Goal: Task Accomplishment & Management: Use online tool/utility

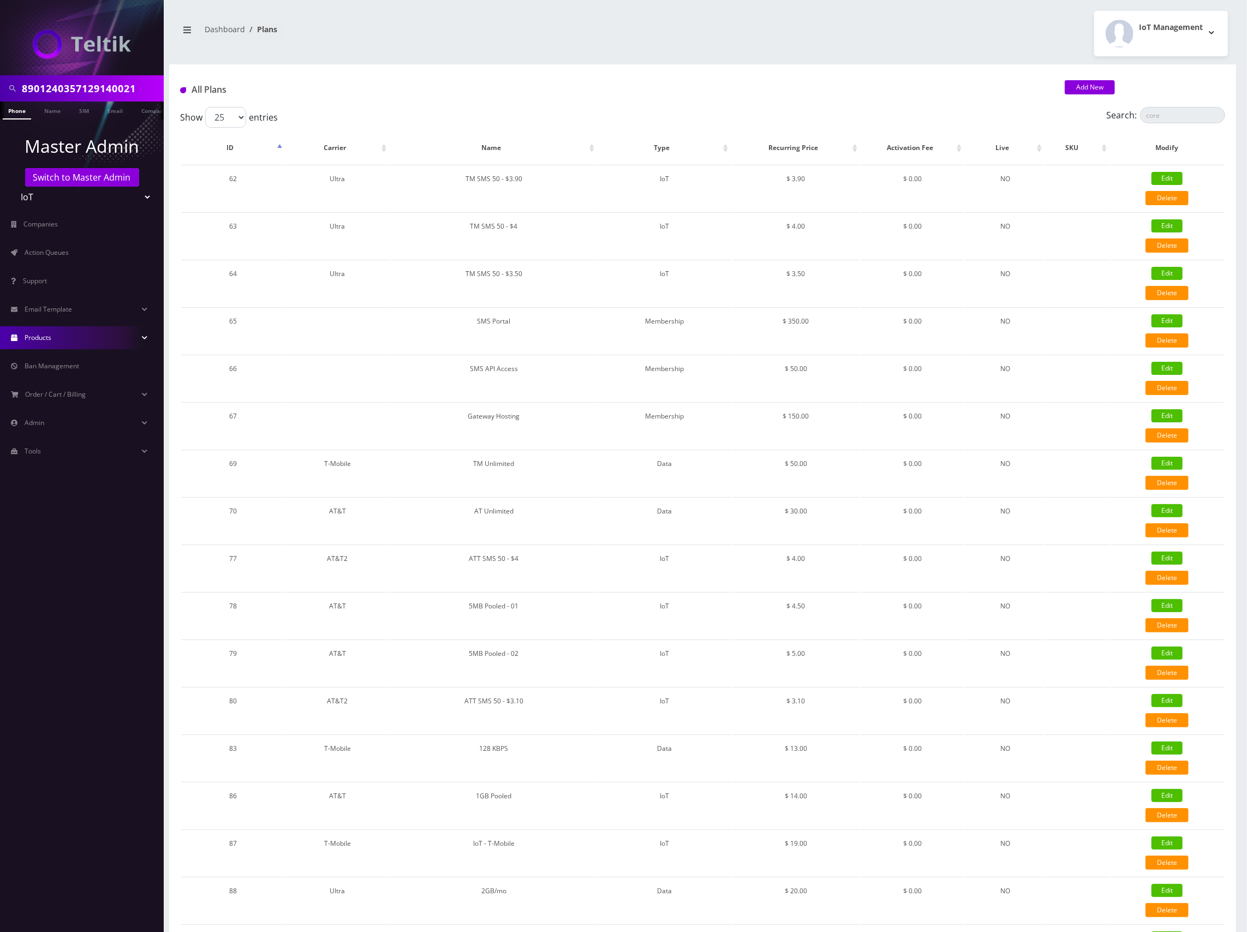
click at [90, 89] on input "8901240357129140021" at bounding box center [91, 88] width 139 height 21
paste input "[PERSON_NAME]"
type input "[PERSON_NAME]"
click at [56, 108] on link "Name" at bounding box center [52, 110] width 27 height 18
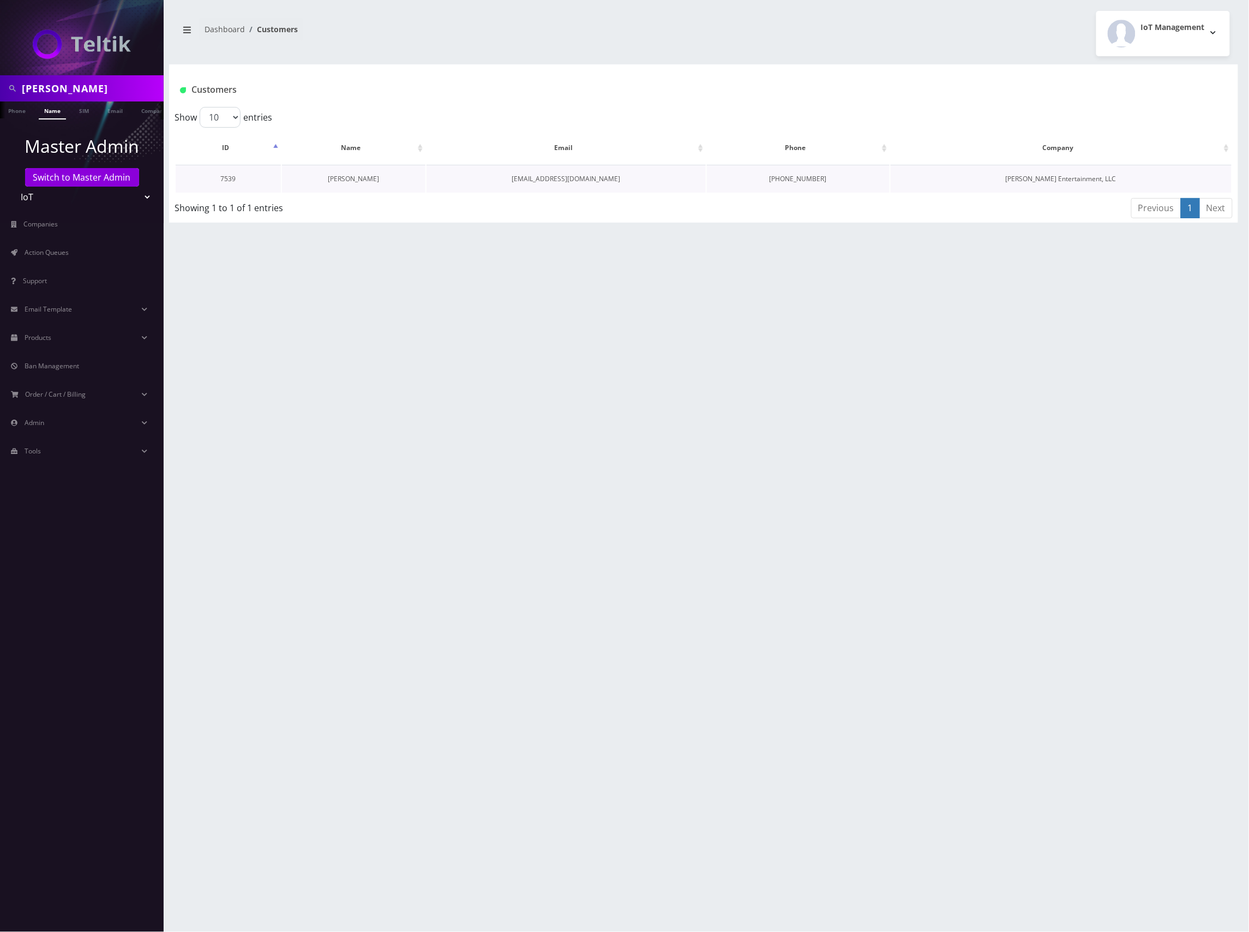
click at [363, 179] on link "[PERSON_NAME]" at bounding box center [353, 178] width 51 height 9
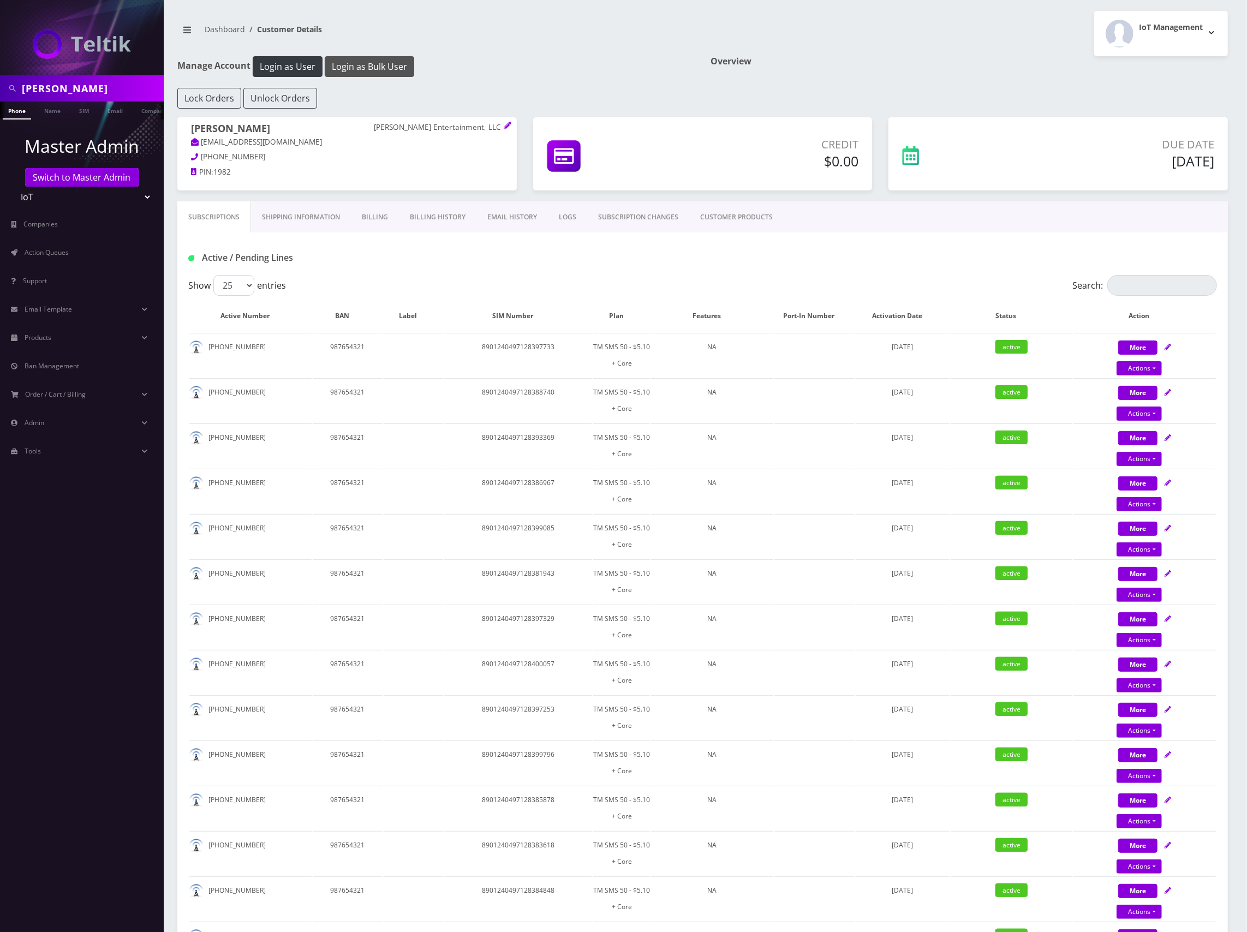
click at [394, 61] on button "Login as Bulk User" at bounding box center [369, 66] width 89 height 21
